Goal: Information Seeking & Learning: Understand process/instructions

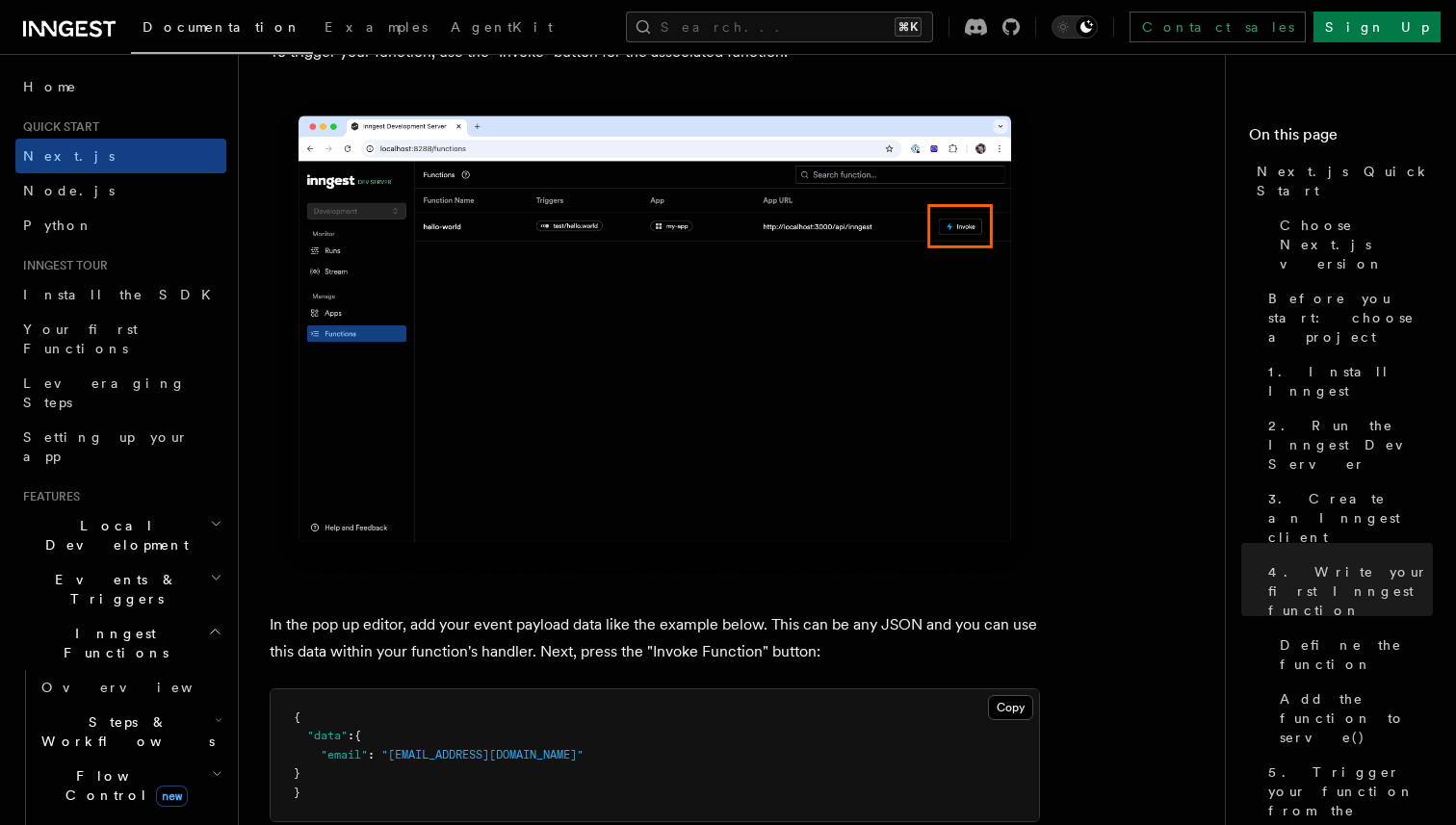
scroll to position [5589, 0]
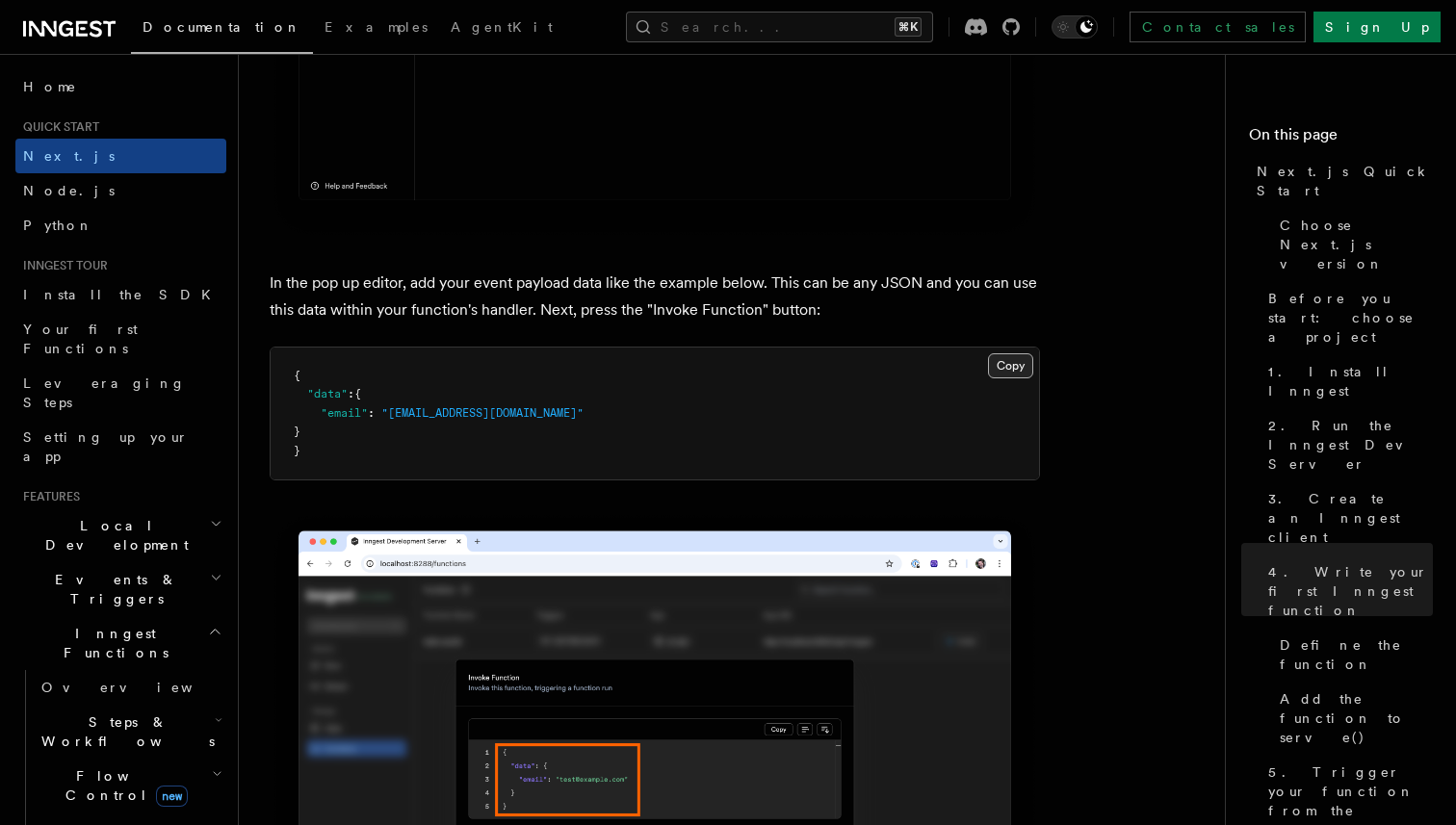
click at [1020, 376] on button "Copy Copied" at bounding box center [1010, 366] width 45 height 25
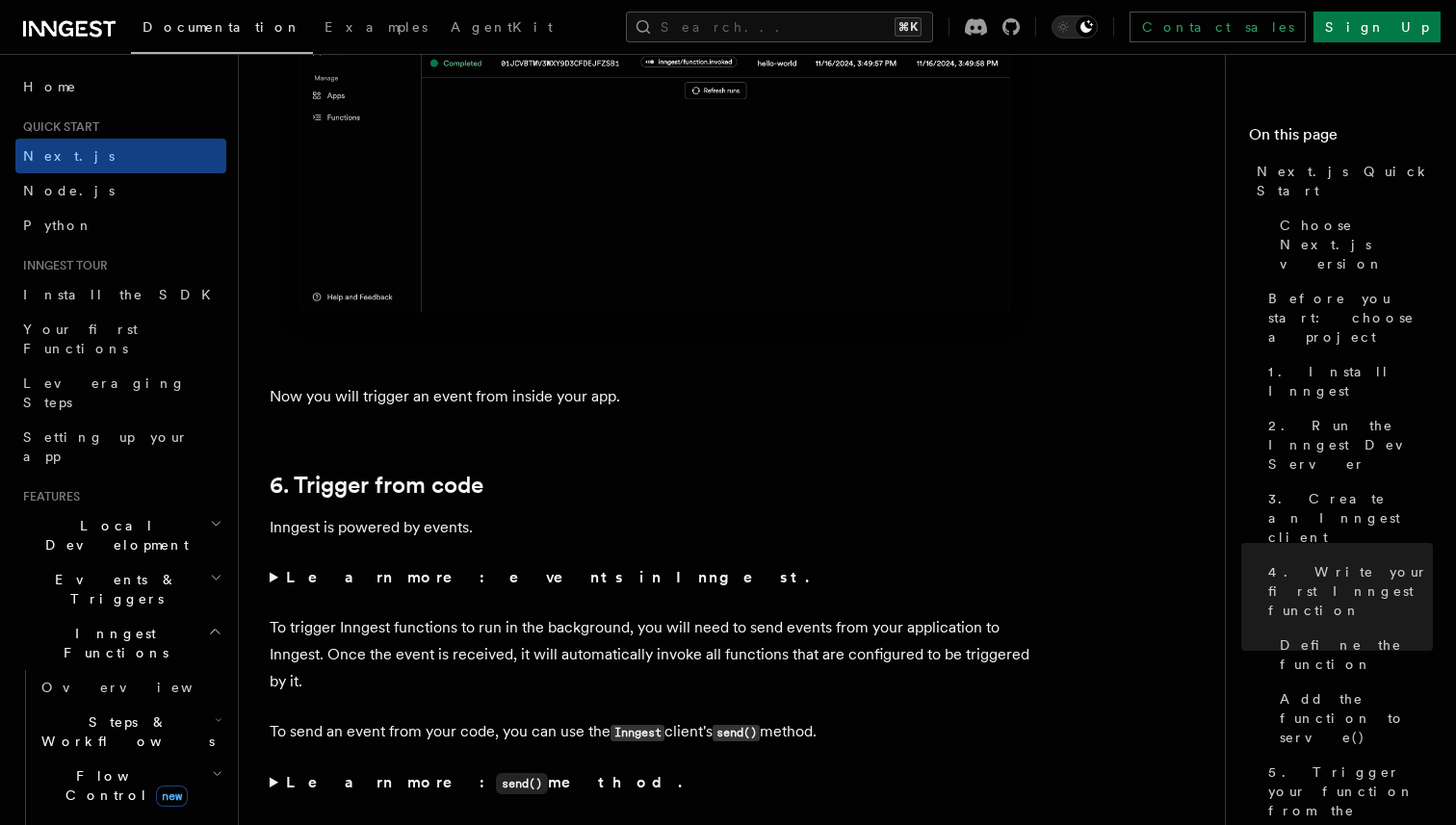
scroll to position [9352, 0]
click at [276, 581] on summary "Learn more: events in Inngest." at bounding box center [655, 575] width 770 height 27
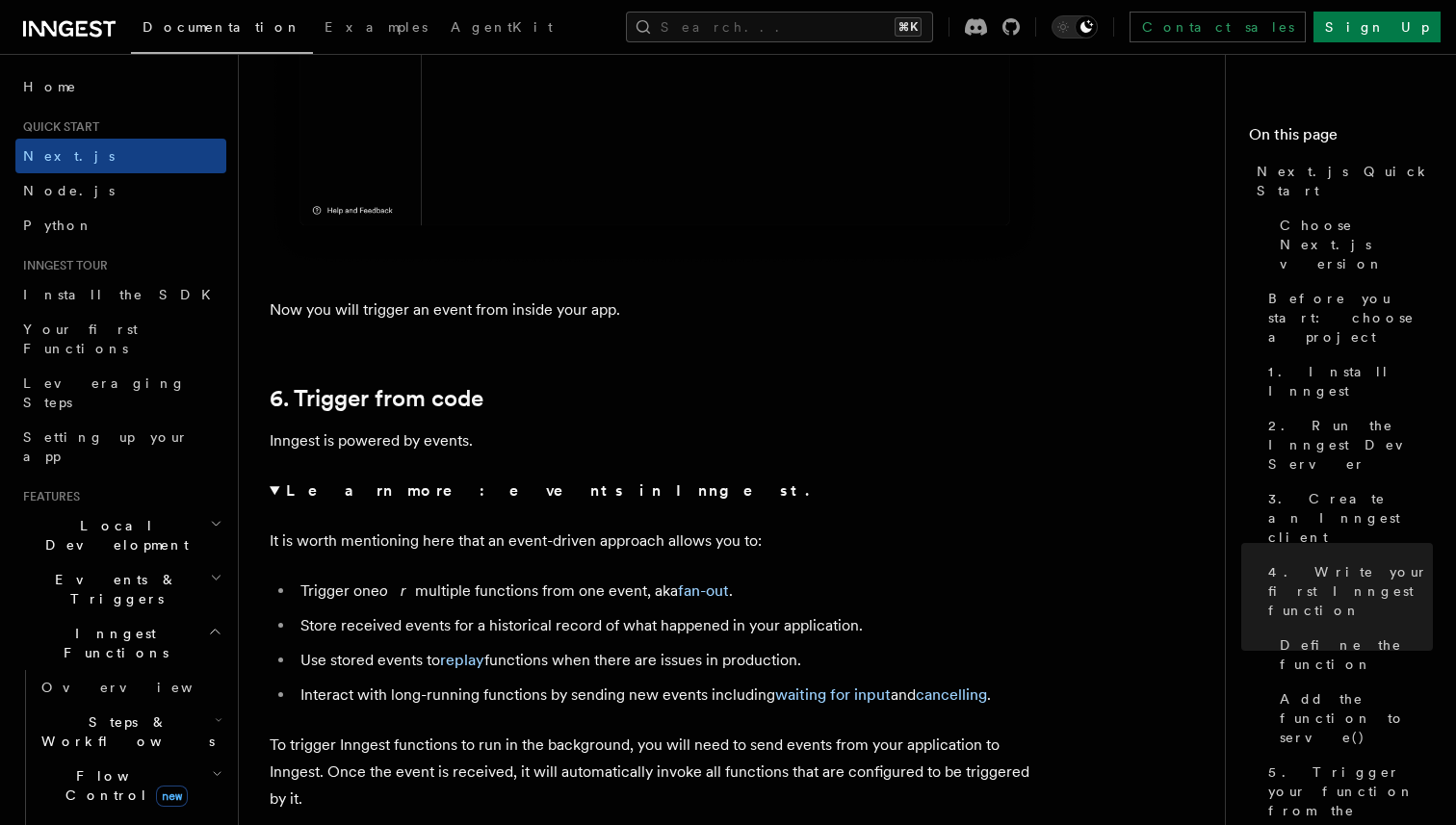
scroll to position [9437, 0]
click at [276, 498] on summary "Learn more: events in Inngest." at bounding box center [655, 490] width 770 height 27
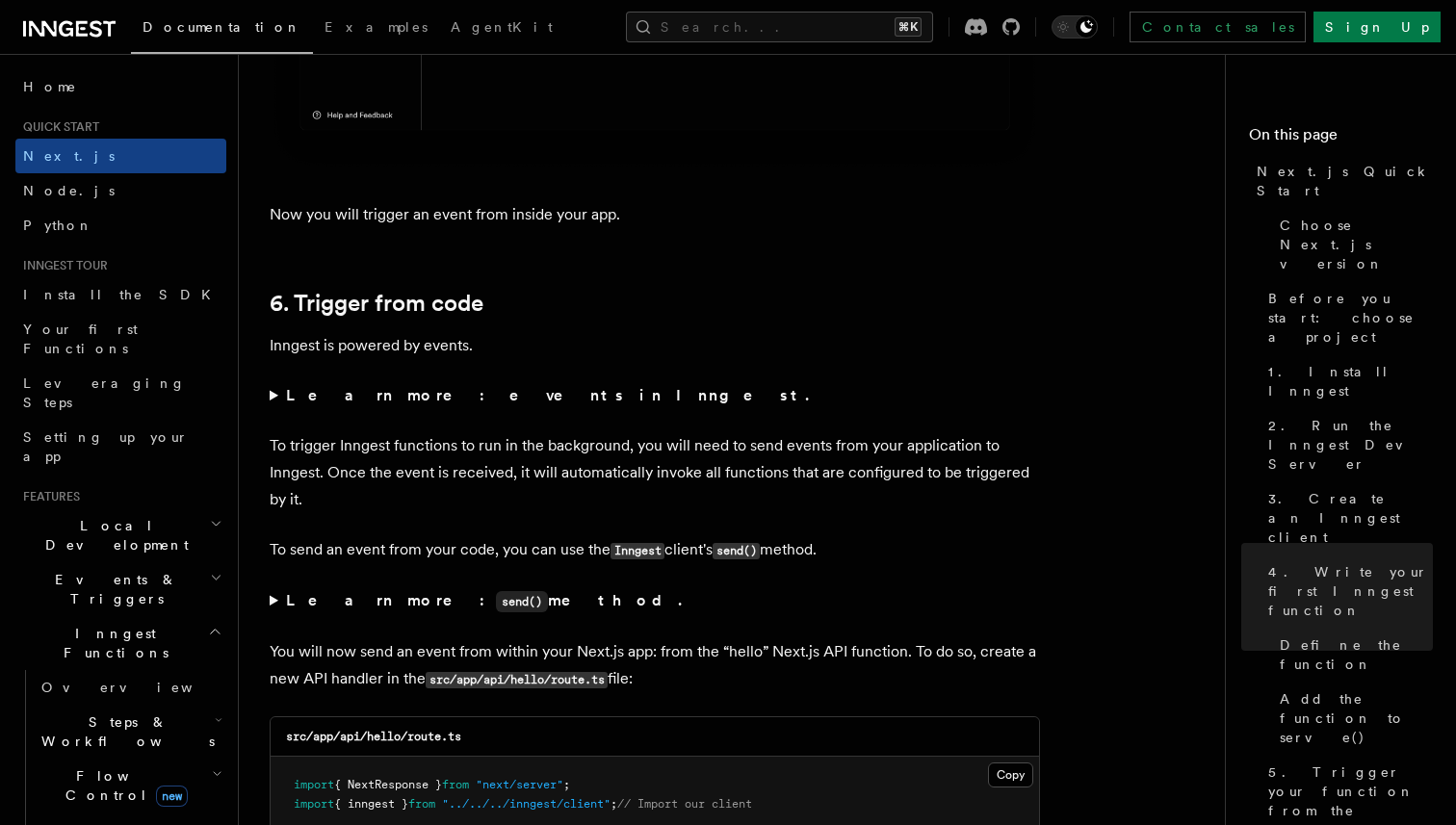
scroll to position [9546, 0]
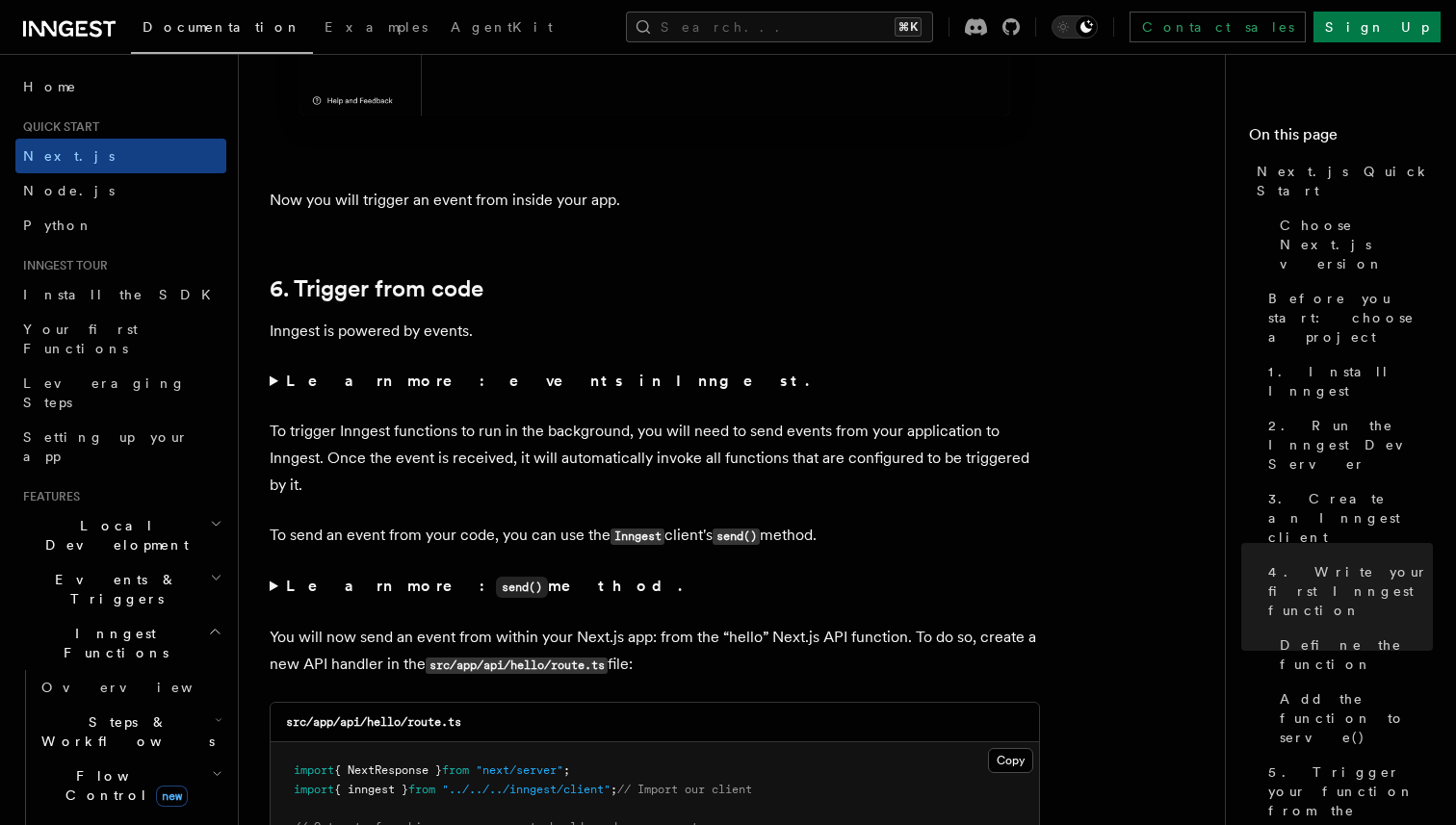
click at [271, 599] on summary "Learn more: send() method." at bounding box center [655, 586] width 770 height 28
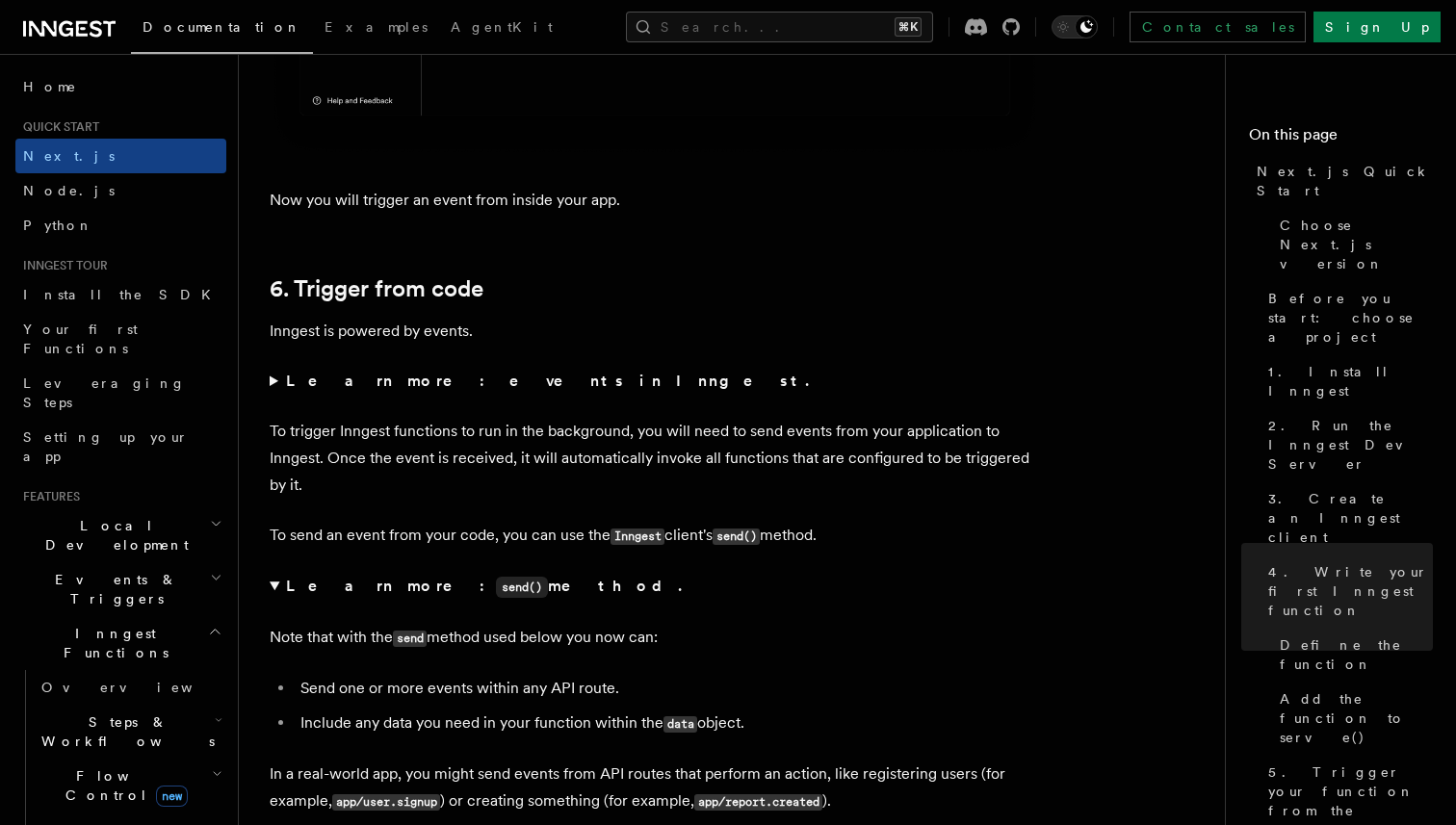
click at [271, 599] on summary "Learn more: send() method." at bounding box center [655, 586] width 770 height 28
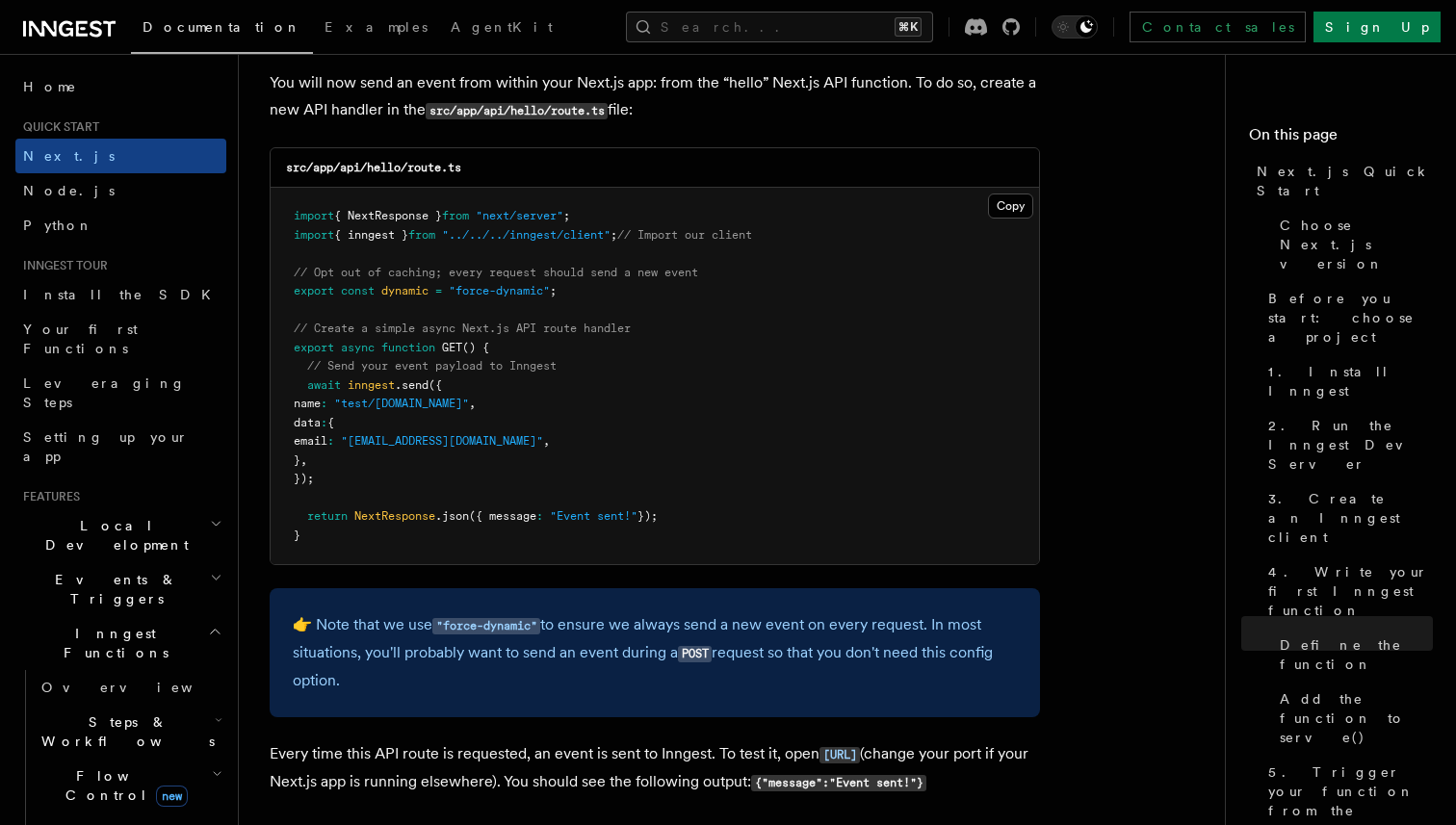
scroll to position [10111, 0]
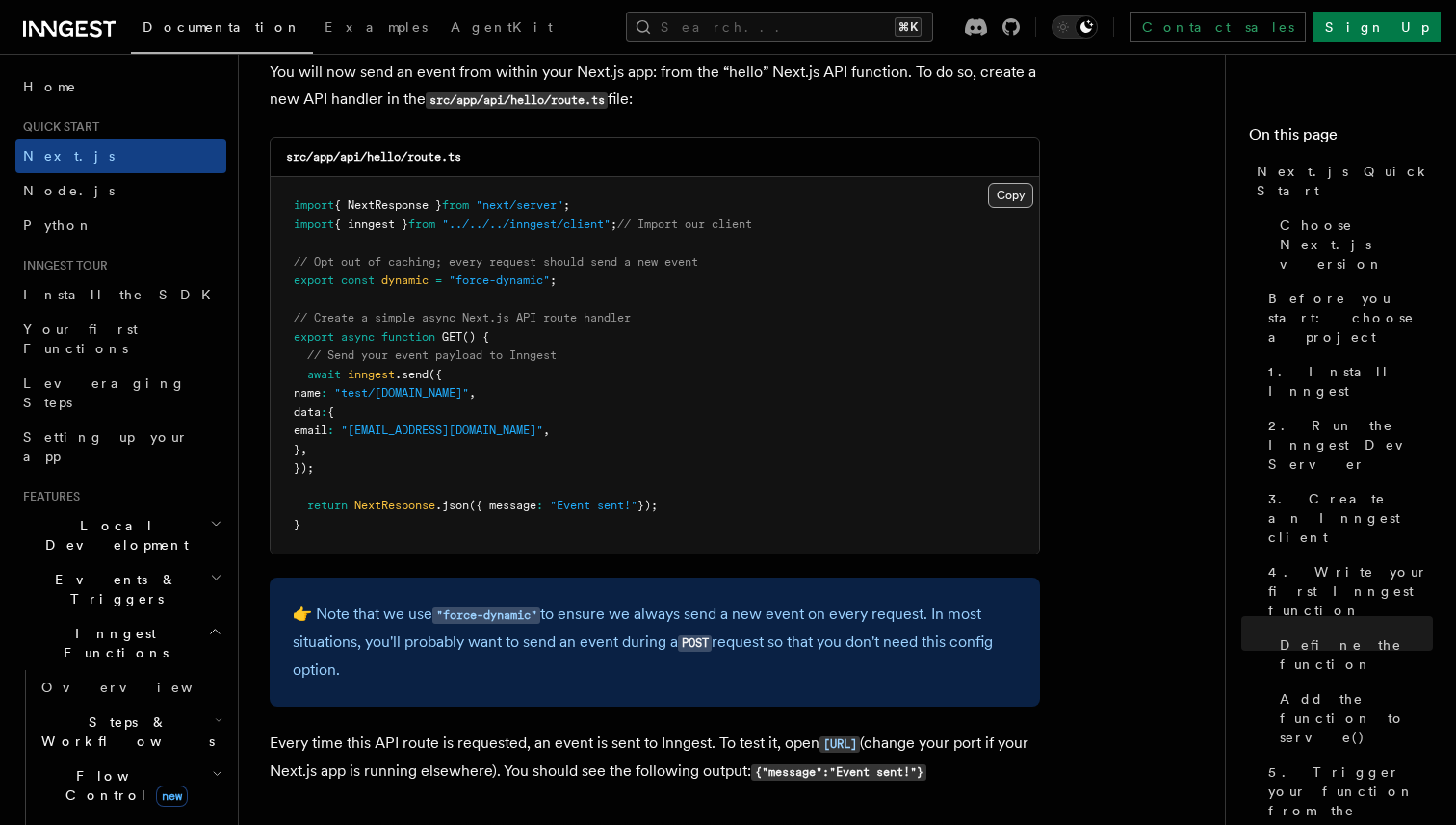
click at [1001, 201] on button "Copy Copied" at bounding box center [1010, 195] width 45 height 25
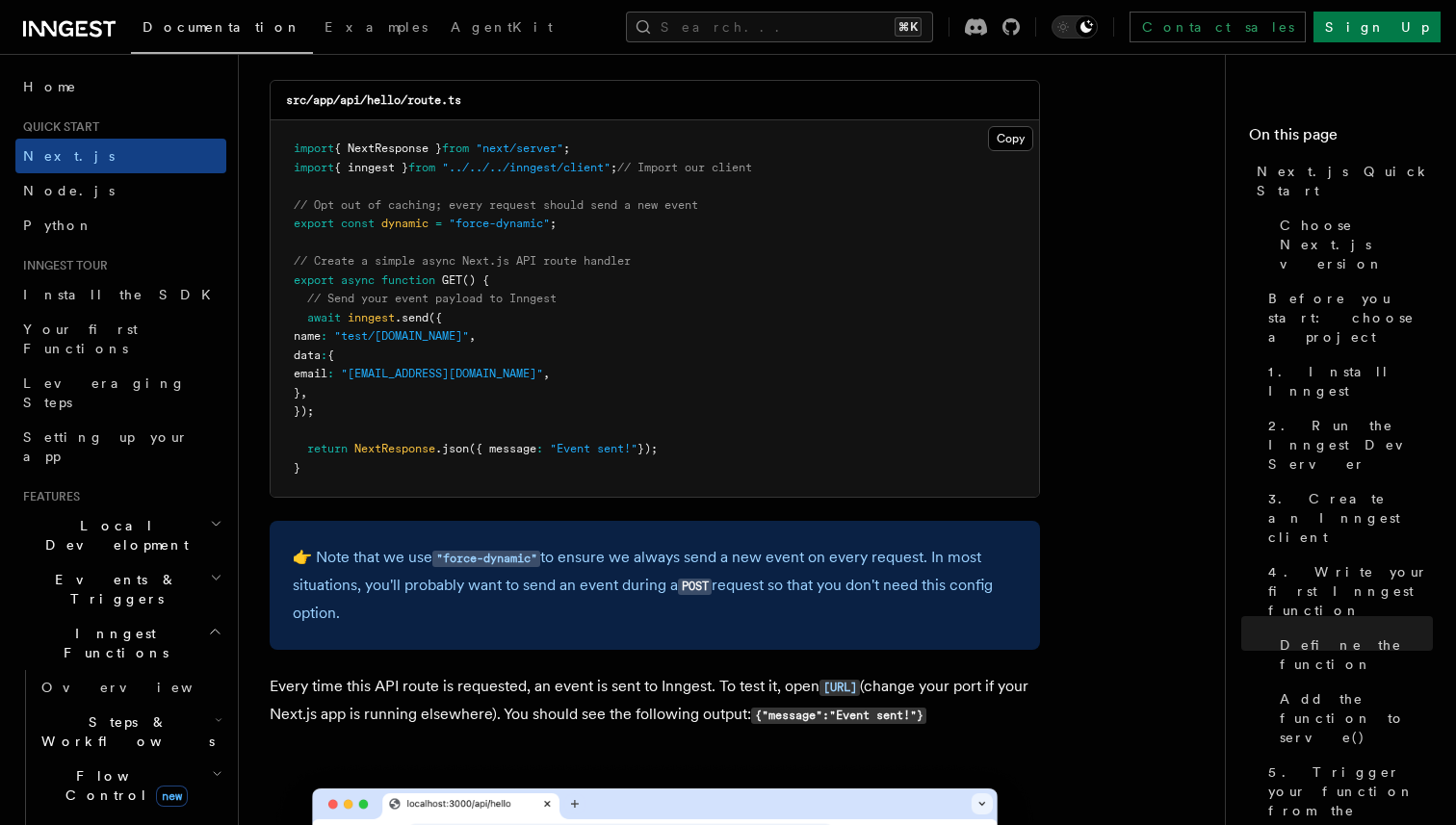
scroll to position [10170, 0]
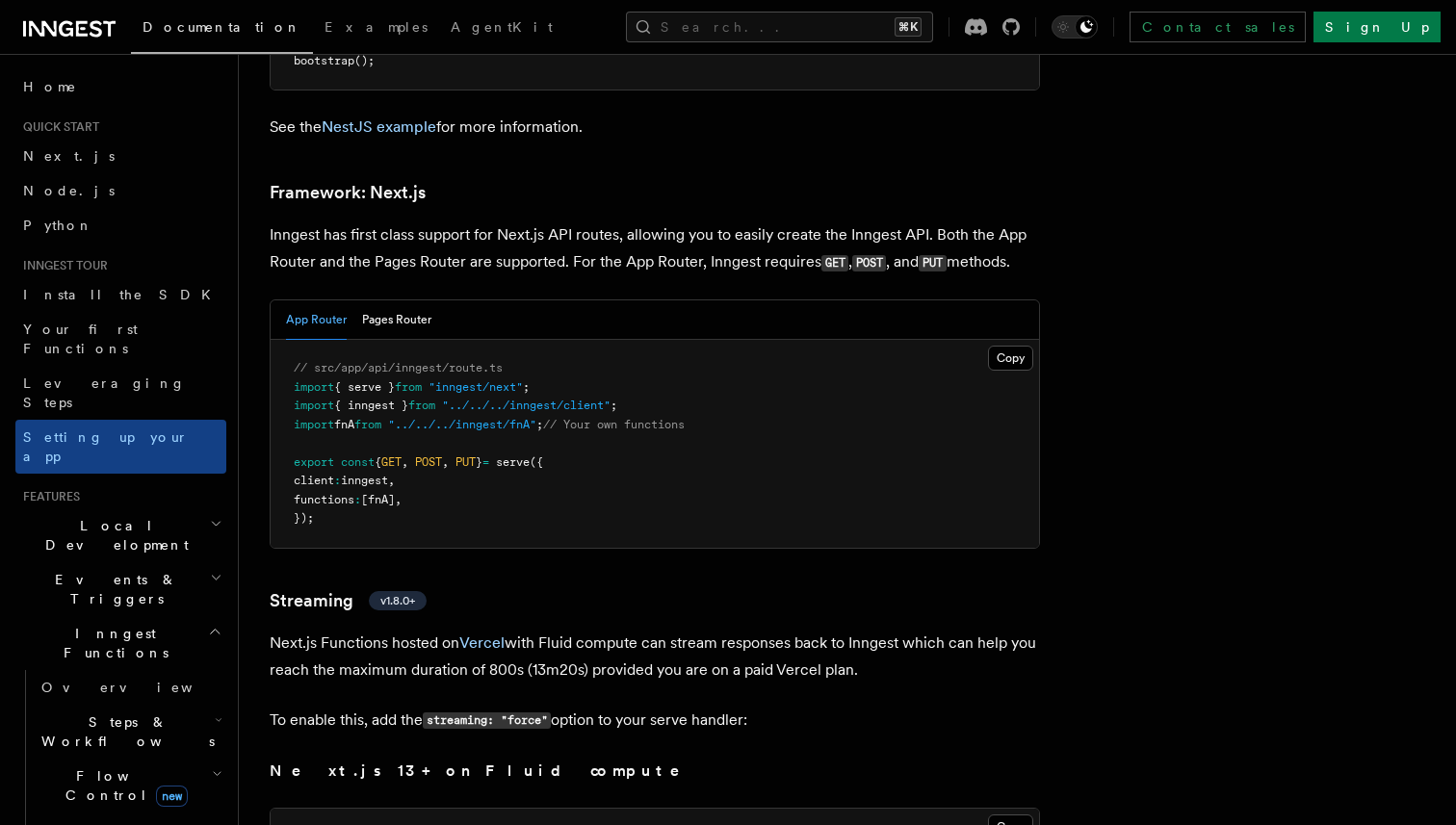
scroll to position [12479, 0]
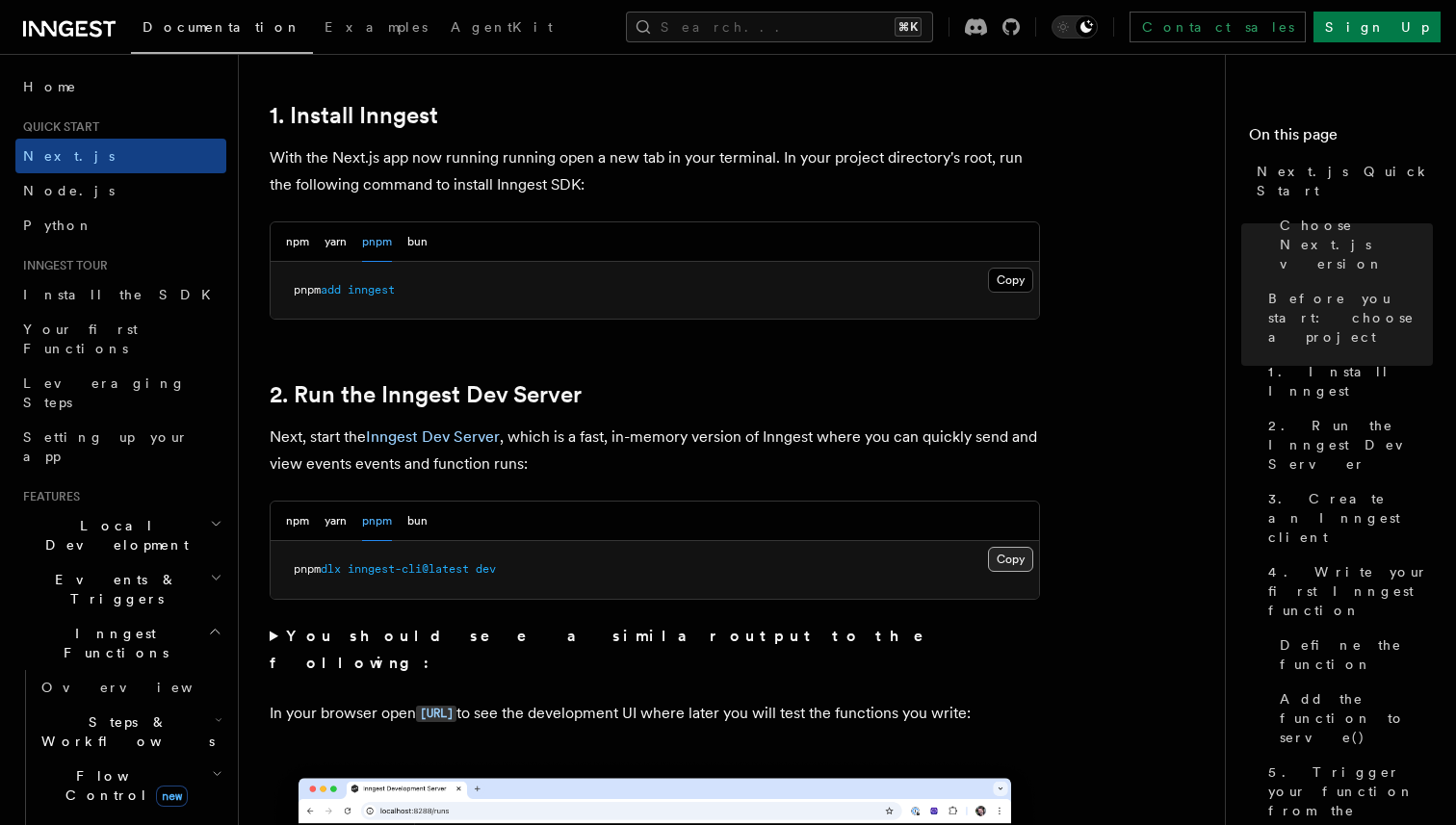
click at [1008, 557] on button "Copy Copied" at bounding box center [1010, 559] width 45 height 25
